Goal: Task Accomplishment & Management: Manage account settings

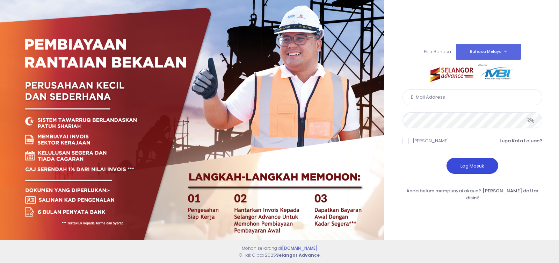
type input "kenanganbp3@gmail.com"
click at [466, 168] on button "Log Masuk" at bounding box center [473, 166] width 52 height 16
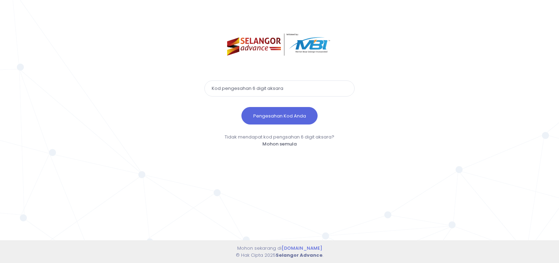
click at [254, 88] on input "text" at bounding box center [279, 88] width 150 height 16
click at [274, 117] on button "Pengesahan Kod Anda" at bounding box center [279, 115] width 76 height 17
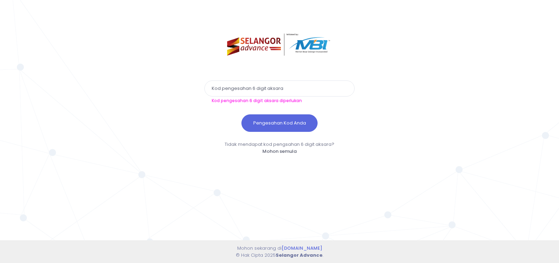
click at [254, 88] on input "text" at bounding box center [279, 88] width 150 height 16
paste input "203301"
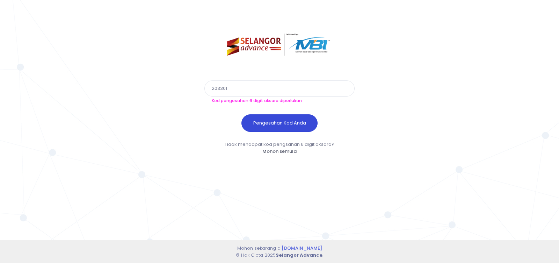
type input "203301"
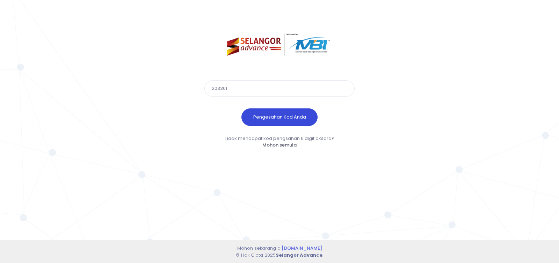
click at [272, 120] on button "Pengesahan Kod Anda" at bounding box center [279, 116] width 76 height 17
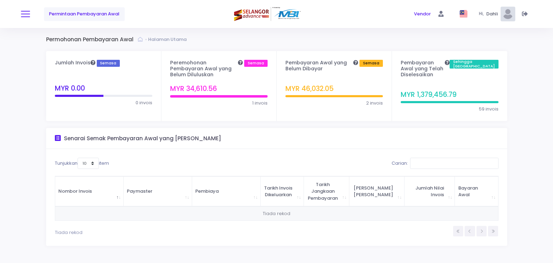
click at [23, 13] on button at bounding box center [25, 13] width 9 height 9
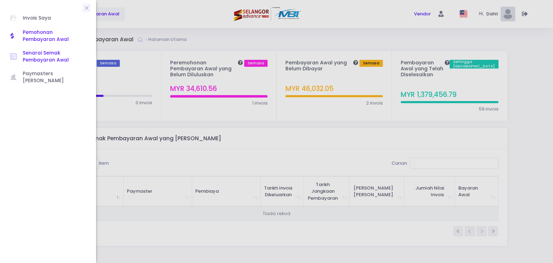
click at [43, 60] on span "Senarai Semak Pembayaran Awal" at bounding box center [54, 57] width 63 height 14
